Goal: Information Seeking & Learning: Find specific fact

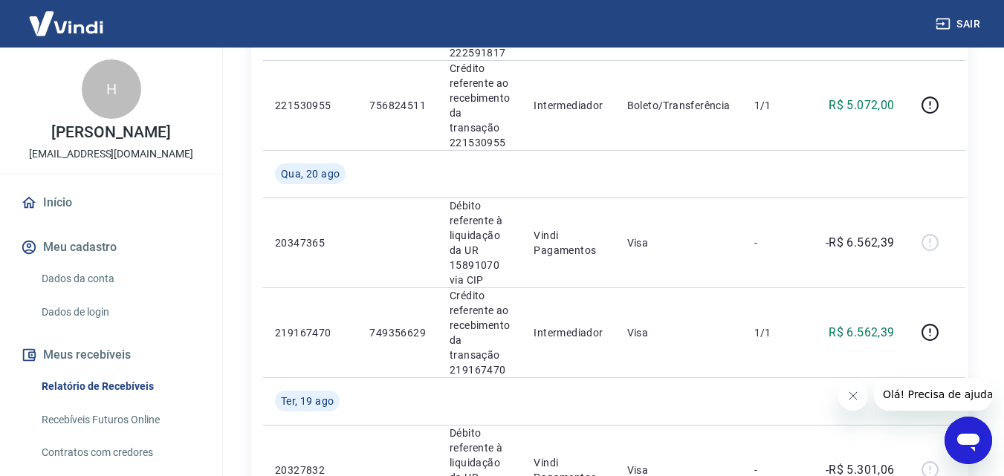
scroll to position [1114, 0]
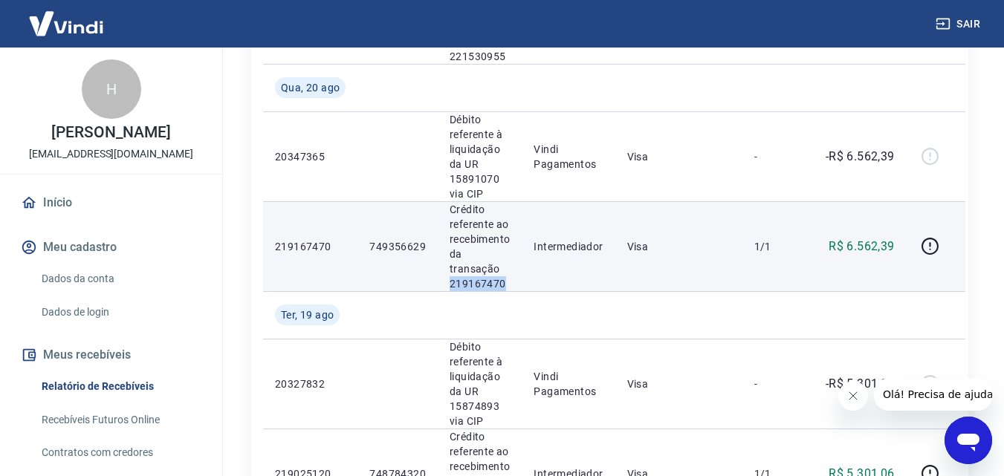
drag, startPoint x: 446, startPoint y: 283, endPoint x: 511, endPoint y: 285, distance: 65.4
click at [511, 285] on td "Crédito referente ao recebimento da transação 219167470" at bounding box center [480, 246] width 84 height 90
copy p "219167470"
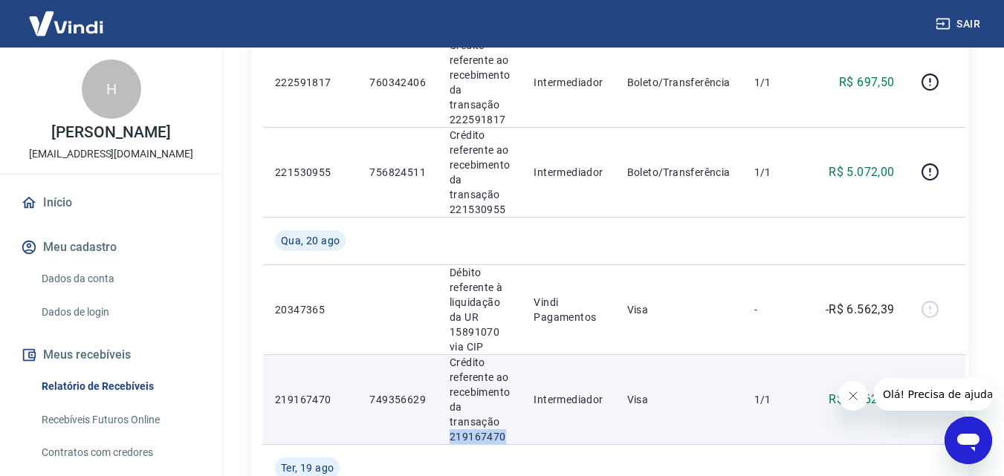
scroll to position [891, 0]
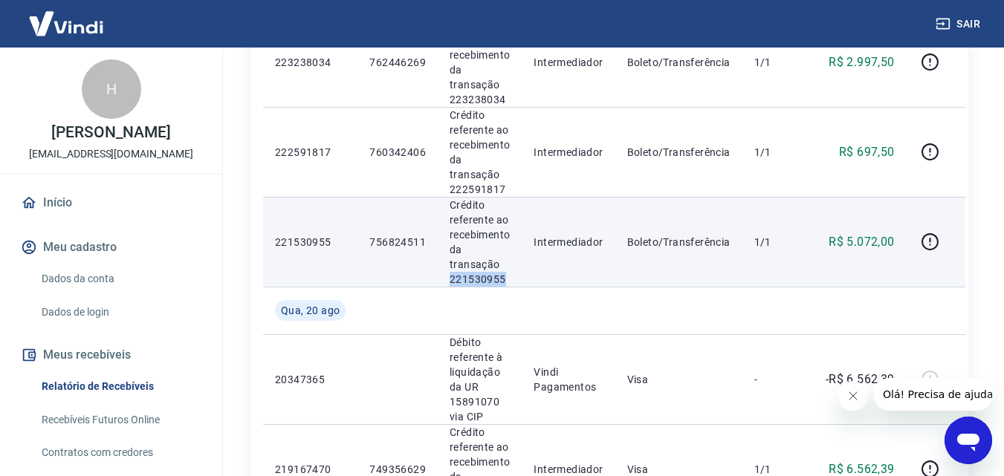
drag, startPoint x: 449, startPoint y: 277, endPoint x: 505, endPoint y: 274, distance: 56.5
click at [505, 274] on p "Crédito referente ao recebimento da transação 221530955" at bounding box center [479, 242] width 60 height 89
copy p "221530955"
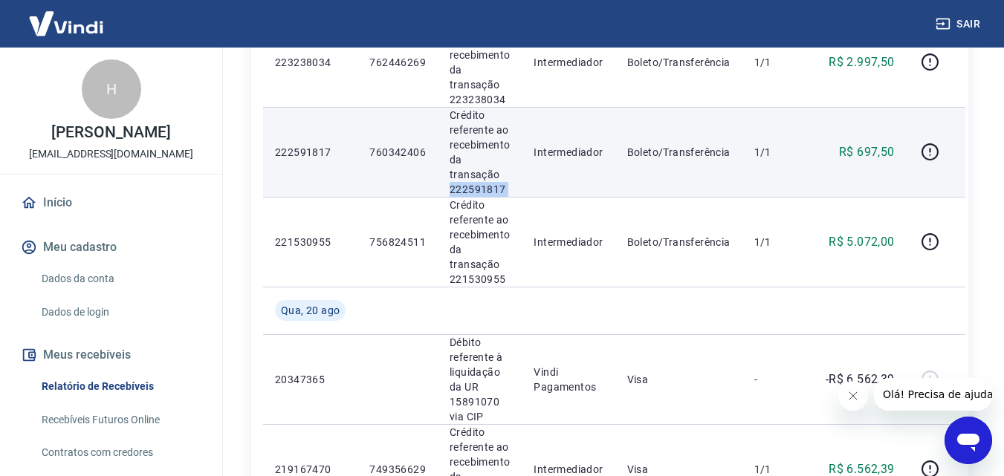
drag, startPoint x: 448, startPoint y: 189, endPoint x: 522, endPoint y: 189, distance: 73.6
click at [522, 189] on tr "222591817 760342406 Crédito referente ao recebimento da transação 222591817 Int…" at bounding box center [614, 152] width 702 height 90
copy p "222591817"
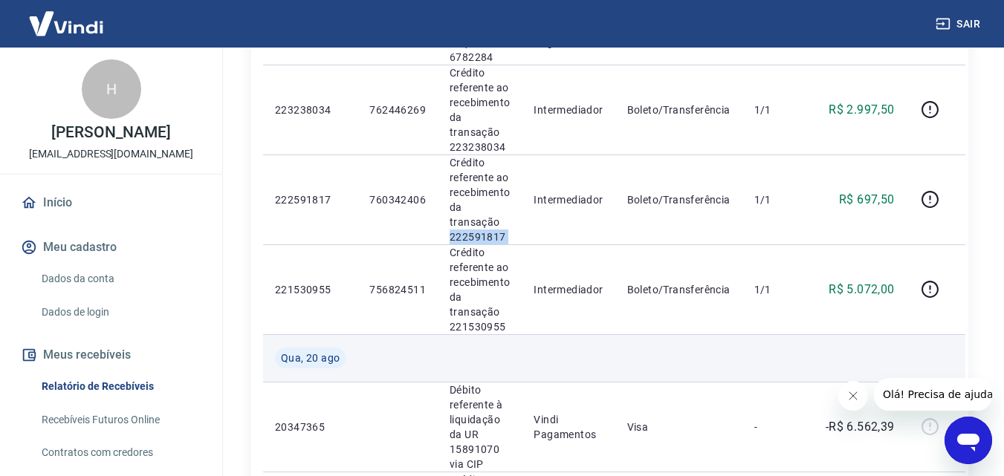
scroll to position [817, 0]
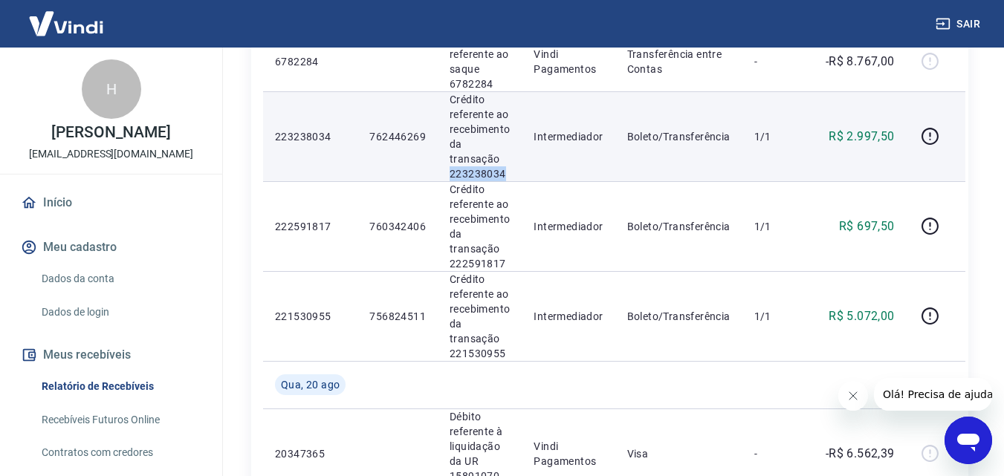
drag, startPoint x: 447, startPoint y: 175, endPoint x: 503, endPoint y: 178, distance: 55.8
click at [503, 178] on p "Crédito referente ao recebimento da transação 223238034" at bounding box center [479, 136] width 60 height 89
copy p "223238034"
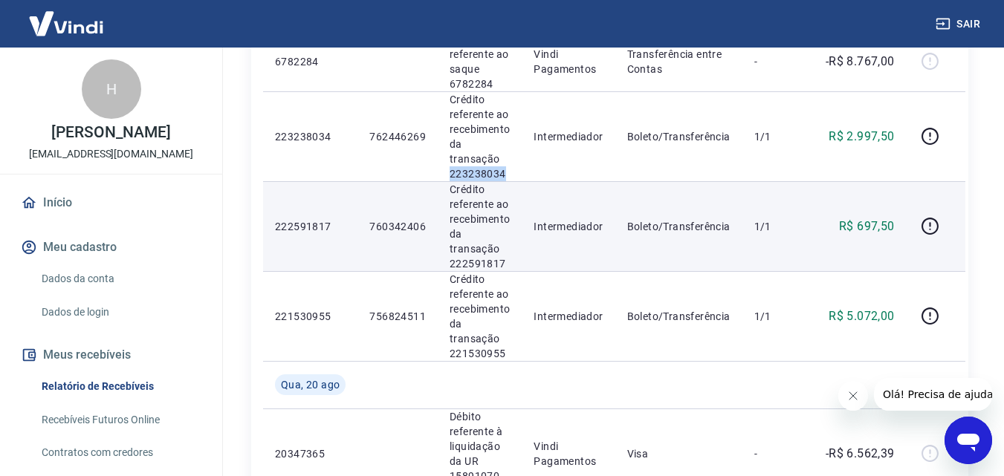
scroll to position [669, 0]
